Goal: Information Seeking & Learning: Learn about a topic

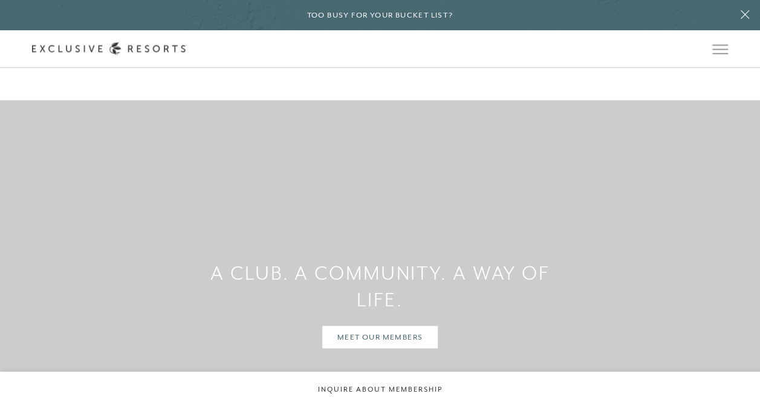
scroll to position [3077, 0]
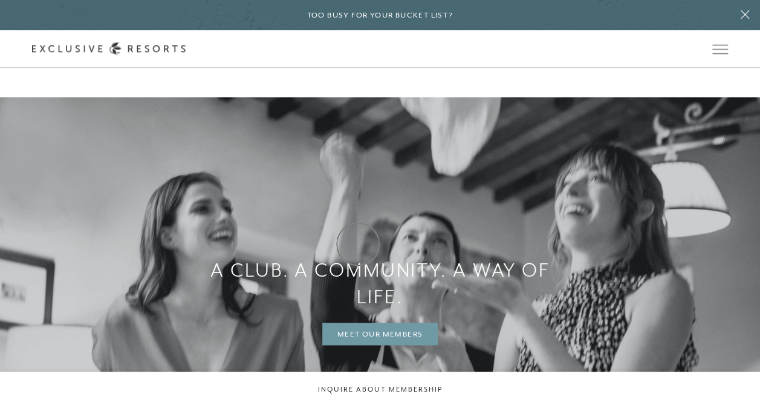
click at [358, 322] on link "MEET OUR MEMBERS" at bounding box center [380, 333] width 116 height 23
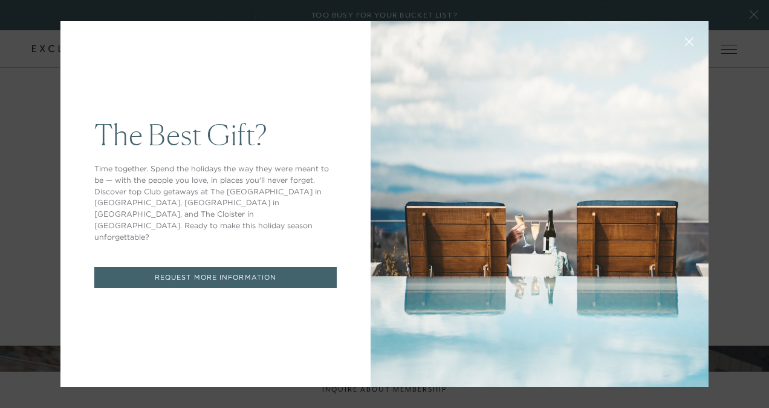
click at [686, 40] on icon at bounding box center [690, 42] width 8 height 8
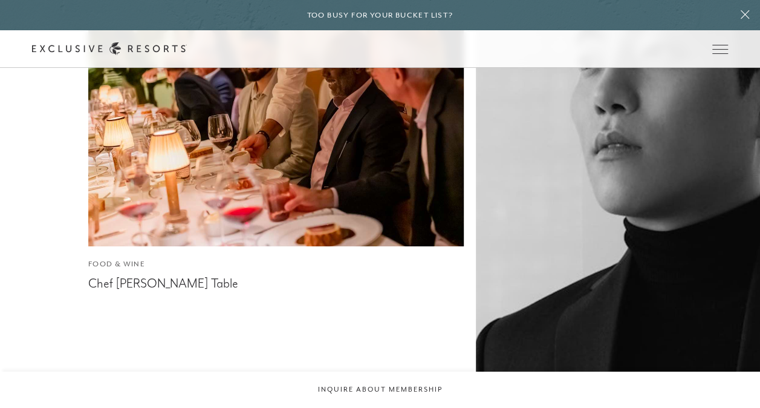
scroll to position [4168, 0]
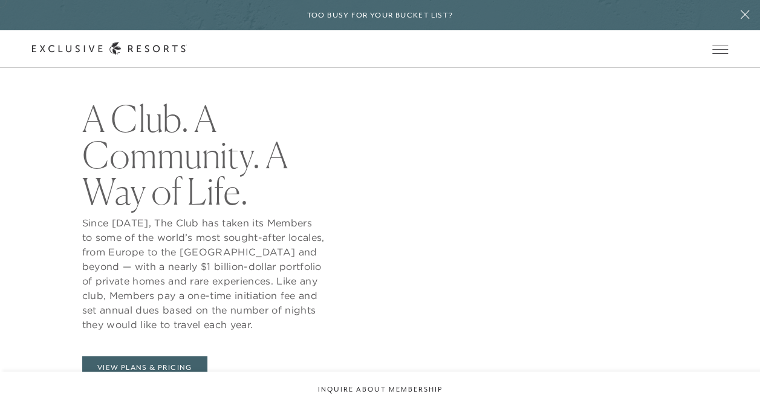
scroll to position [393, 0]
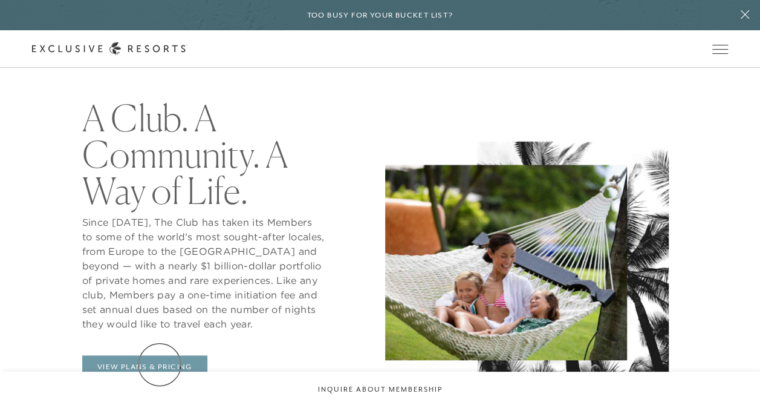
click at [160, 364] on link "View Plans & Pricing" at bounding box center [144, 366] width 125 height 23
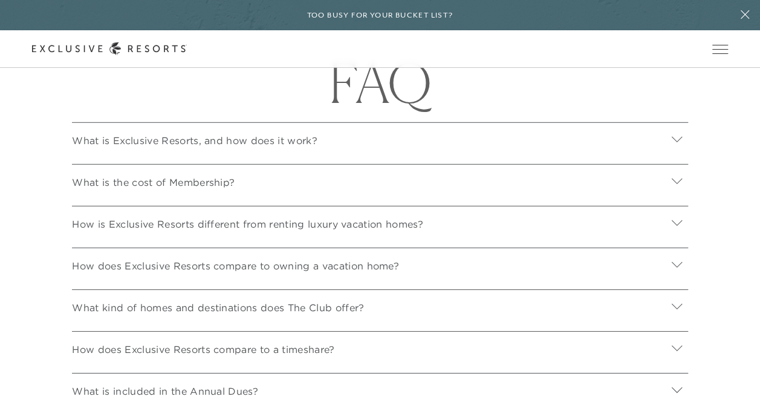
scroll to position [4035, 0]
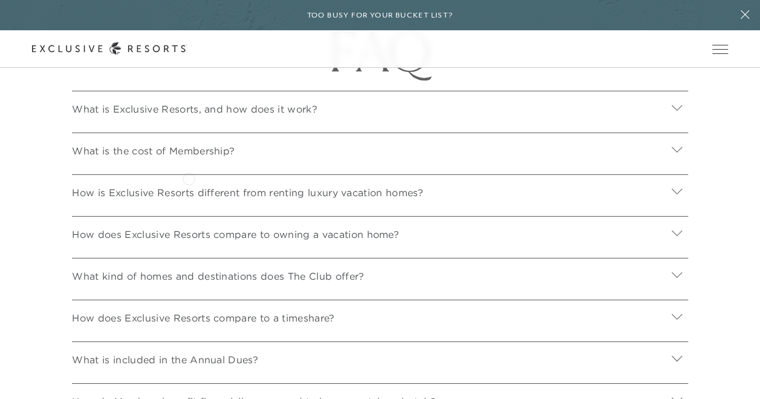
click at [189, 158] on p "What is the cost of Membership?" at bounding box center [153, 150] width 163 height 15
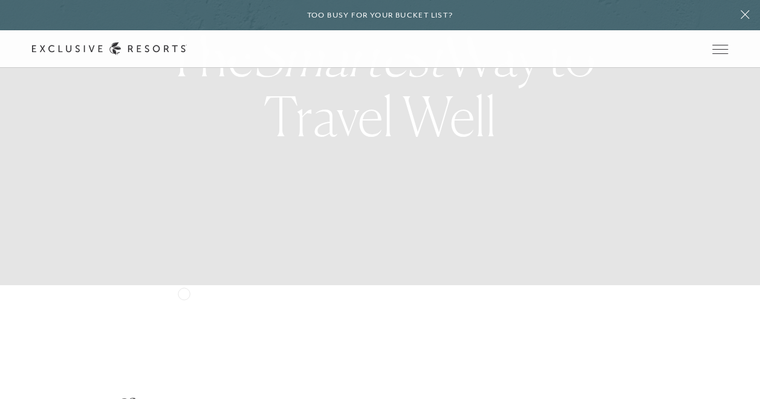
scroll to position [0, 0]
